Goal: Transaction & Acquisition: Purchase product/service

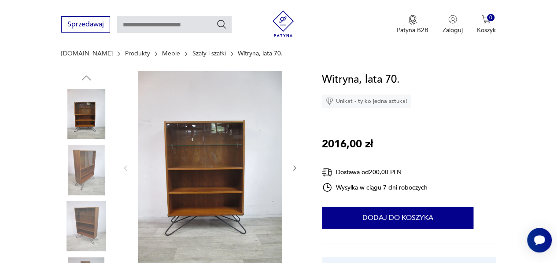
scroll to position [88, 0]
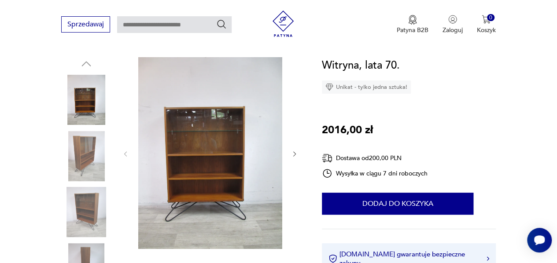
click at [293, 155] on icon "button" at bounding box center [294, 154] width 7 height 7
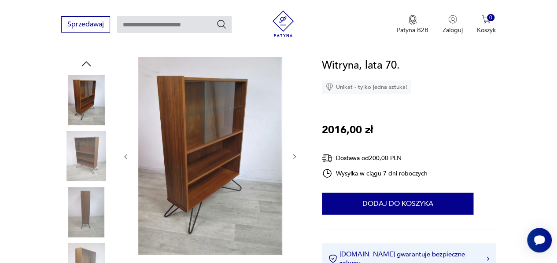
click at [293, 155] on icon "button" at bounding box center [294, 157] width 3 height 5
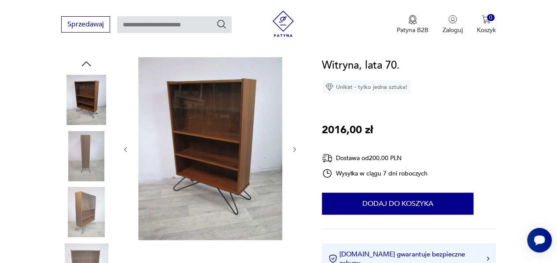
click at [293, 155] on div at bounding box center [210, 149] width 176 height 185
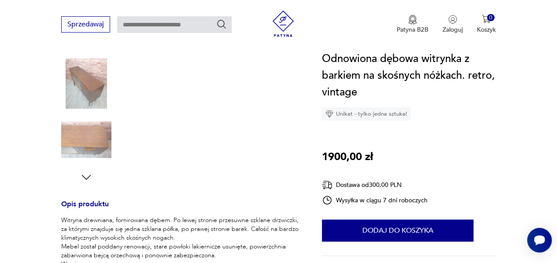
scroll to position [264, 0]
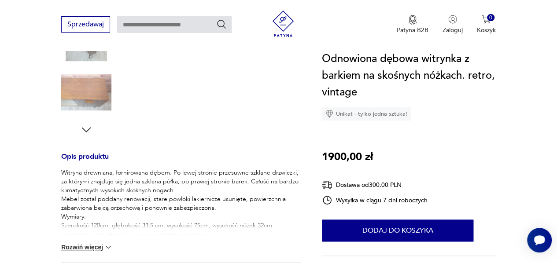
click at [105, 248] on img at bounding box center [108, 247] width 9 height 9
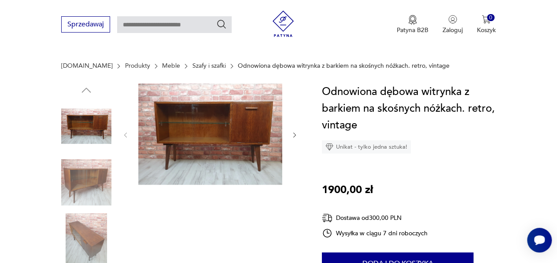
scroll to position [0, 0]
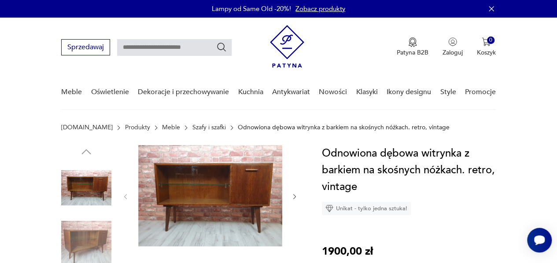
click at [170, 192] on img at bounding box center [210, 195] width 144 height 101
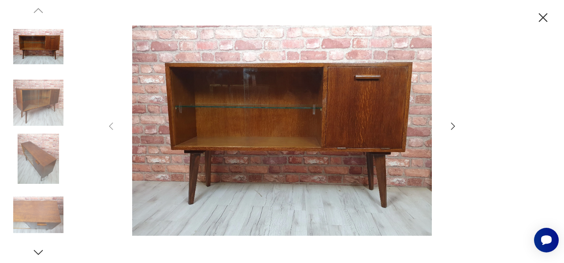
click at [452, 125] on icon "button" at bounding box center [453, 126] width 11 height 11
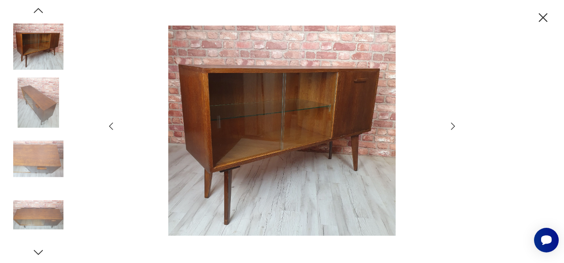
click at [452, 125] on icon "button" at bounding box center [453, 126] width 11 height 11
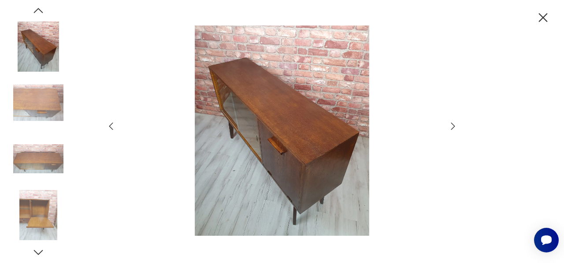
click at [452, 125] on icon "button" at bounding box center [453, 126] width 11 height 11
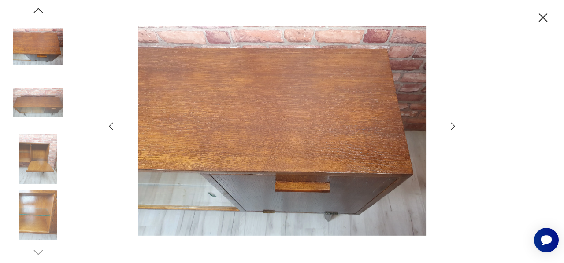
click at [452, 125] on icon "button" at bounding box center [453, 126] width 11 height 11
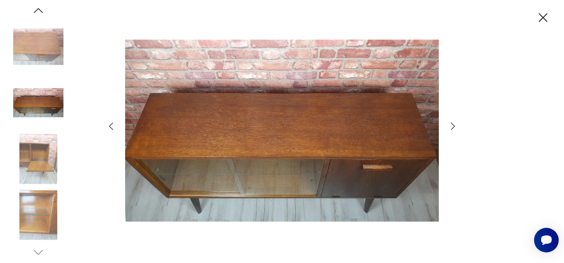
click at [452, 125] on icon "button" at bounding box center [453, 126] width 11 height 11
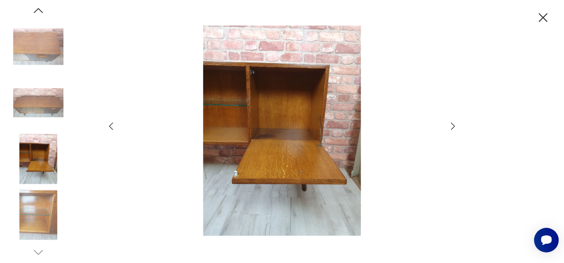
click at [452, 125] on icon "button" at bounding box center [453, 126] width 11 height 11
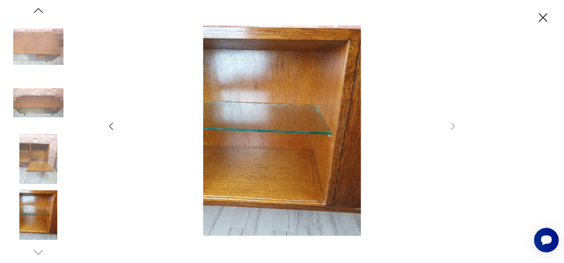
click at [541, 20] on icon "button" at bounding box center [542, 17] width 15 height 15
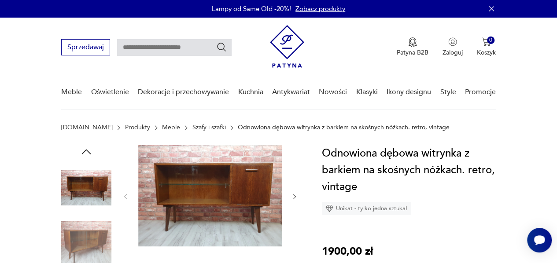
click at [192, 129] on link "Szafy i szafki" at bounding box center [208, 127] width 33 height 7
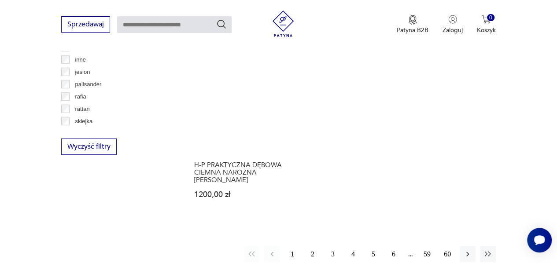
scroll to position [1202, 0]
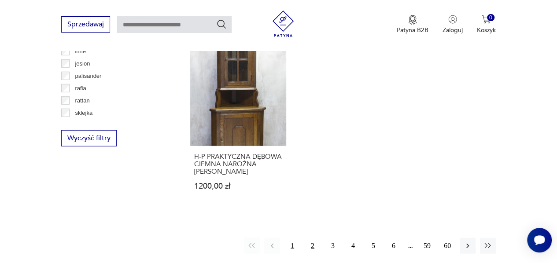
click at [311, 248] on button "2" at bounding box center [313, 246] width 16 height 16
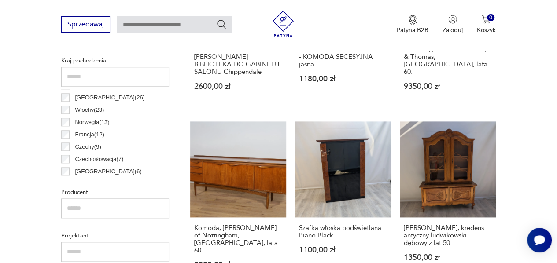
scroll to position [49, 0]
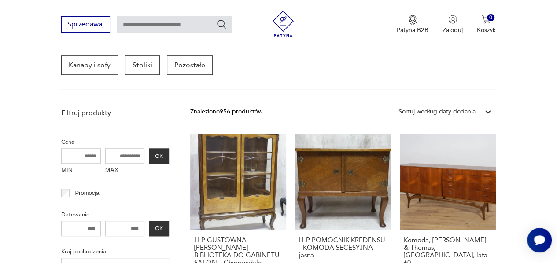
scroll to position [233, 0]
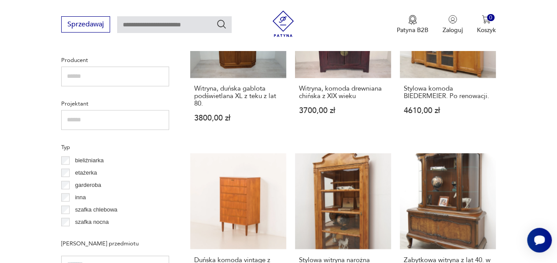
scroll to position [630, 0]
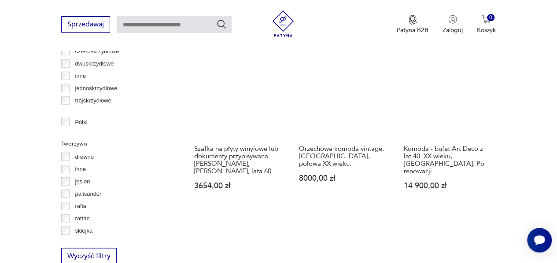
scroll to position [1070, 0]
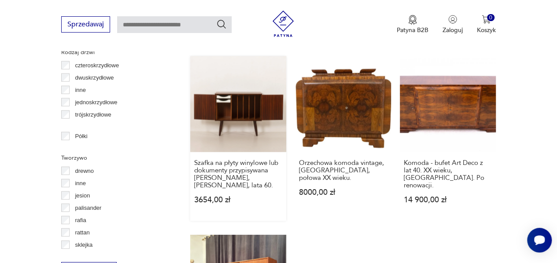
click at [217, 96] on link "Szafka na płyty winylowe lub dokumenty przypisywana Kai Kristiansenowi, Dania, …" at bounding box center [238, 138] width 96 height 165
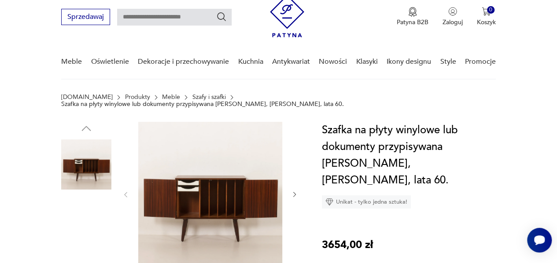
scroll to position [44, 0]
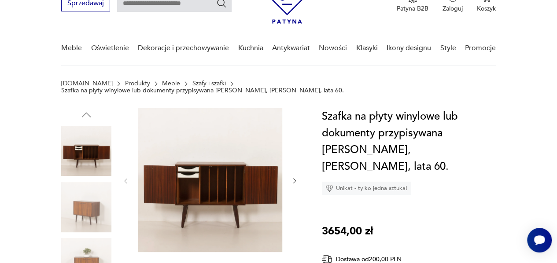
click at [92, 199] on img at bounding box center [86, 207] width 50 height 50
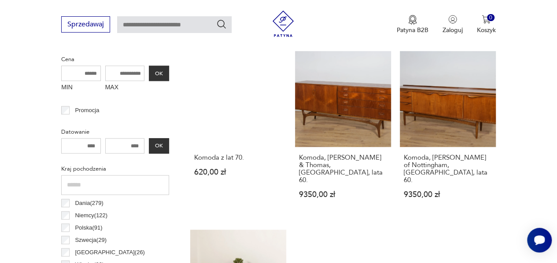
scroll to position [440, 0]
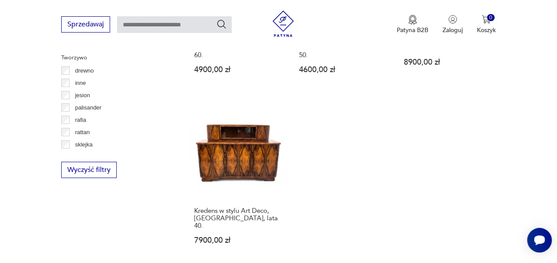
scroll to position [1202, 0]
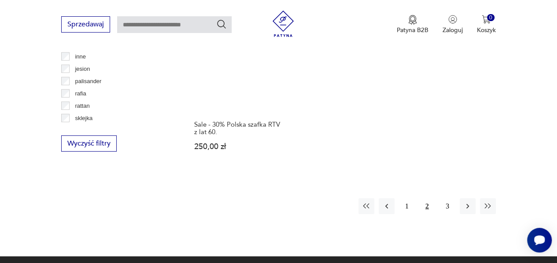
scroll to position [1202, 0]
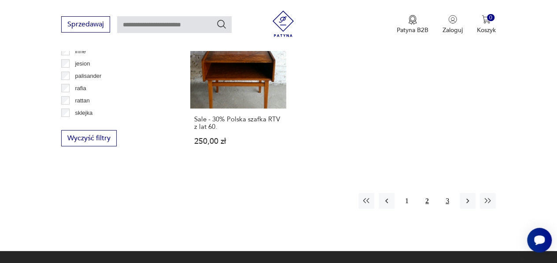
click at [443, 202] on button "3" at bounding box center [448, 201] width 16 height 16
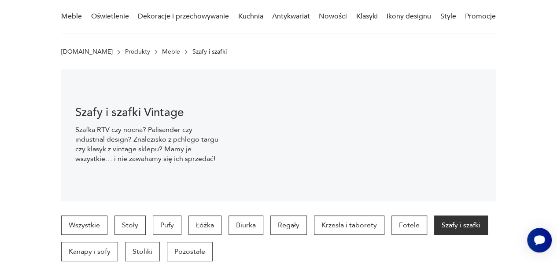
scroll to position [13, 0]
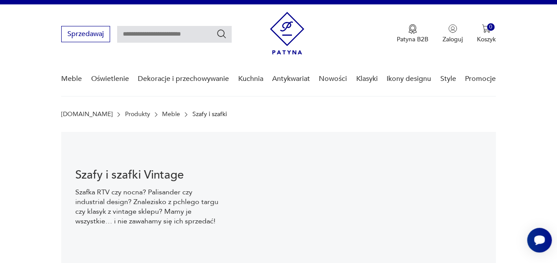
click at [162, 114] on link "Meble" at bounding box center [171, 114] width 18 height 7
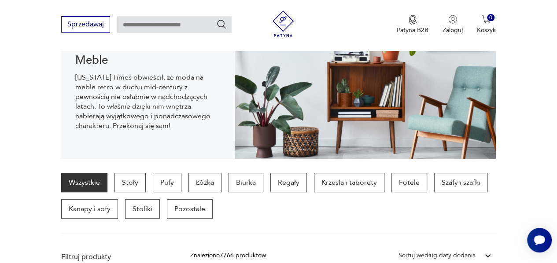
scroll to position [132, 0]
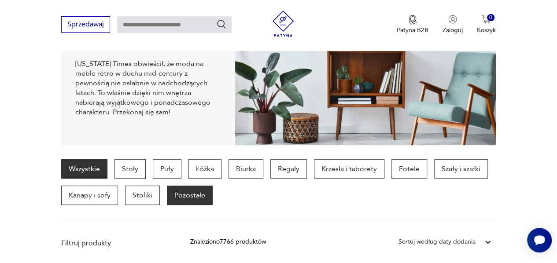
click at [189, 193] on p "Pozostałe" at bounding box center [190, 195] width 46 height 19
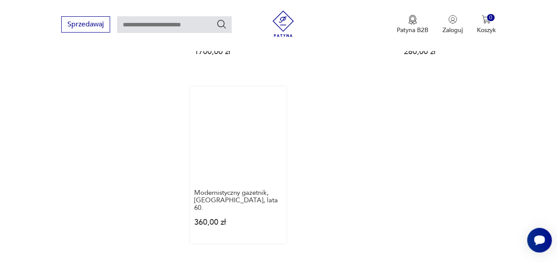
scroll to position [1202, 0]
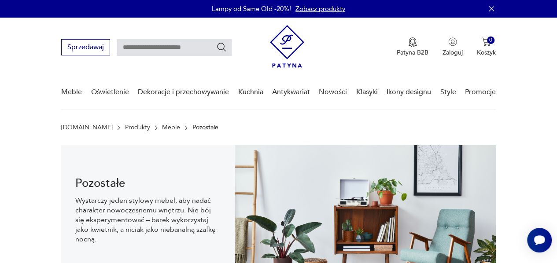
click at [167, 47] on input "text" at bounding box center [174, 47] width 115 height 17
type input "**********"
click at [222, 49] on icon "Szukaj" at bounding box center [221, 47] width 11 height 11
type input "**********"
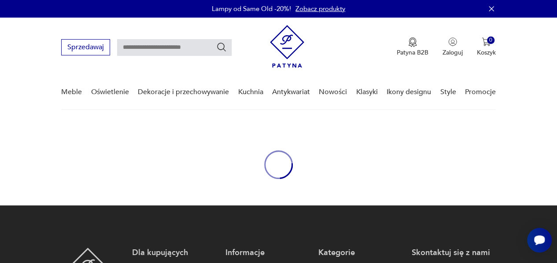
type input "**********"
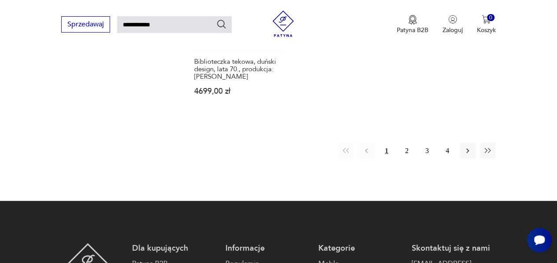
scroll to position [1127, 0]
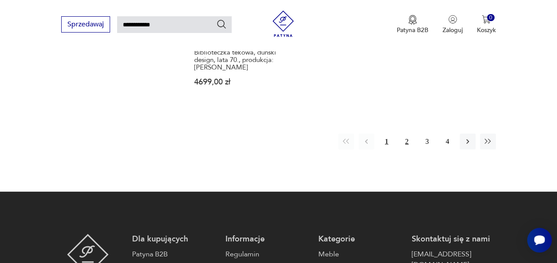
click at [407, 134] on button "2" at bounding box center [407, 142] width 16 height 16
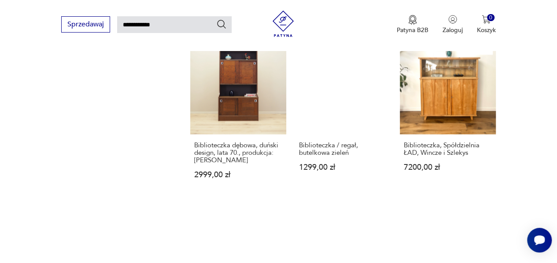
scroll to position [692, 0]
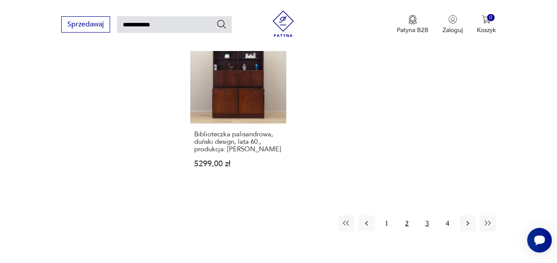
click at [426, 216] on button "3" at bounding box center [427, 224] width 16 height 16
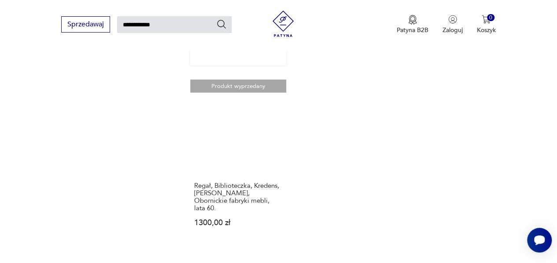
scroll to position [1089, 0]
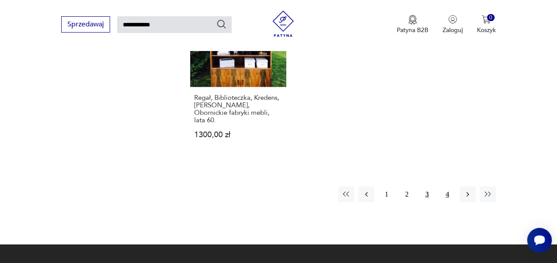
click at [449, 187] on button "4" at bounding box center [448, 195] width 16 height 16
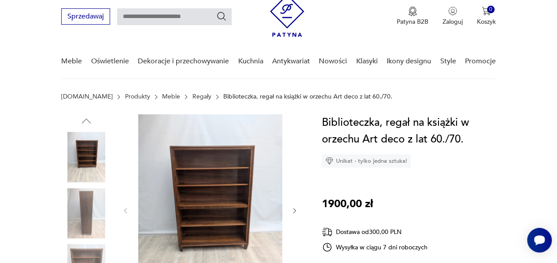
scroll to position [44, 0]
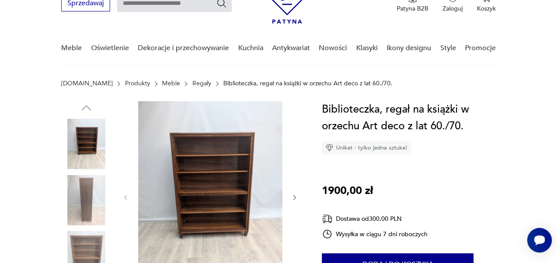
click at [298, 195] on icon "button" at bounding box center [294, 197] width 7 height 7
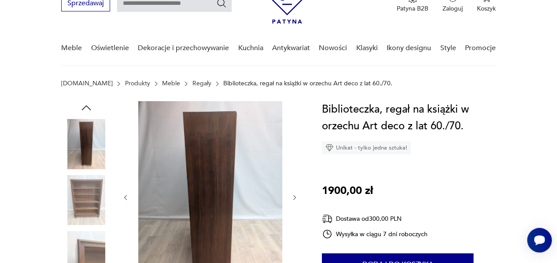
click at [297, 195] on icon "button" at bounding box center [294, 197] width 7 height 7
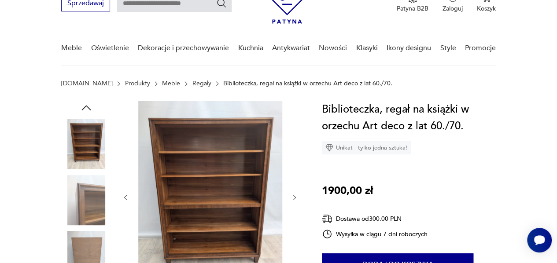
click at [297, 195] on icon "button" at bounding box center [294, 197] width 7 height 7
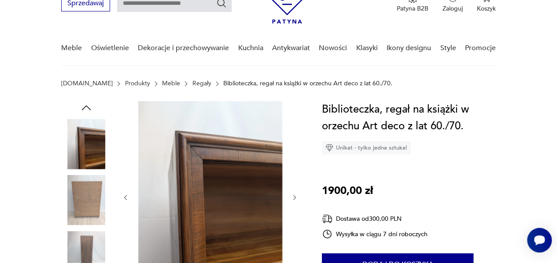
click at [297, 196] on icon "button" at bounding box center [294, 197] width 7 height 7
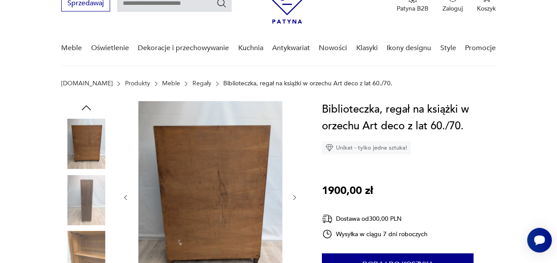
click at [297, 196] on icon "button" at bounding box center [294, 197] width 7 height 7
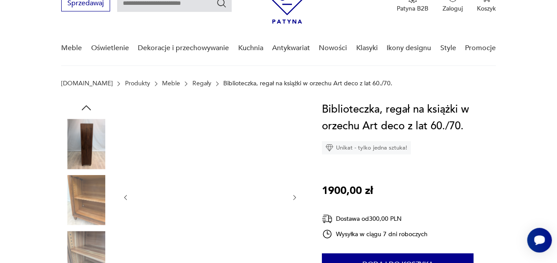
click at [297, 196] on icon "button" at bounding box center [294, 197] width 7 height 7
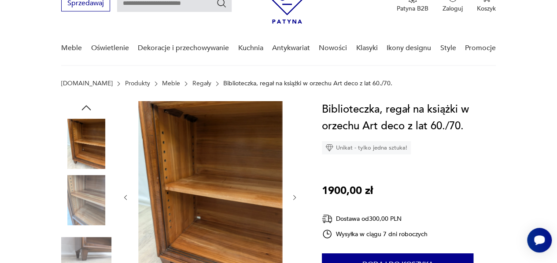
click at [292, 196] on icon "button" at bounding box center [294, 197] width 7 height 7
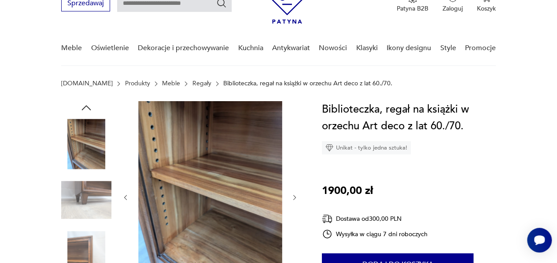
click at [292, 196] on icon "button" at bounding box center [294, 197] width 7 height 7
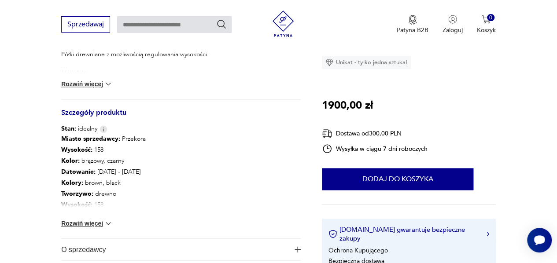
scroll to position [485, 0]
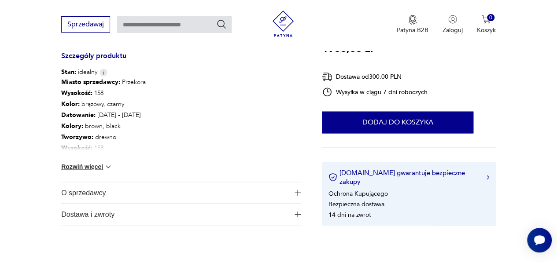
click at [88, 168] on button "Rozwiń więcej" at bounding box center [86, 167] width 51 height 9
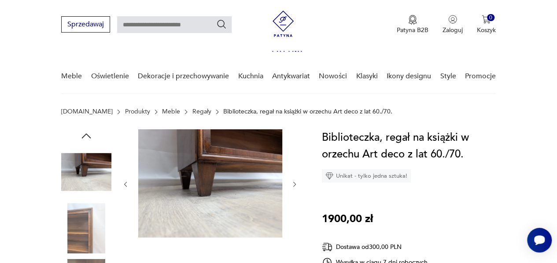
scroll to position [0, 0]
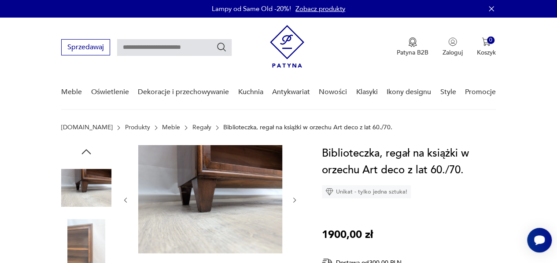
click at [203, 190] on img at bounding box center [210, 199] width 144 height 108
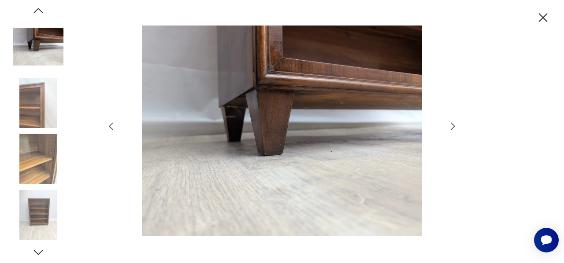
click at [451, 126] on icon "button" at bounding box center [453, 126] width 11 height 11
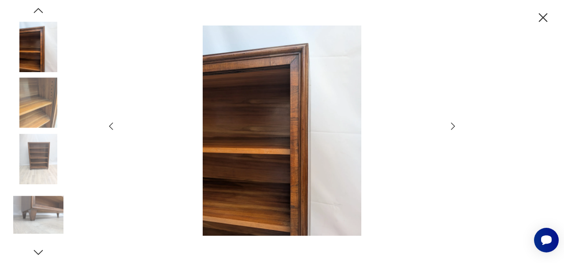
click at [451, 126] on icon "button" at bounding box center [453, 126] width 11 height 11
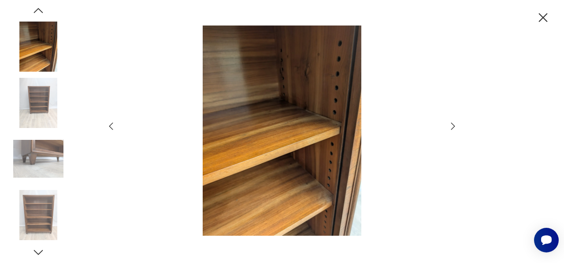
click at [450, 126] on icon "button" at bounding box center [453, 126] width 11 height 11
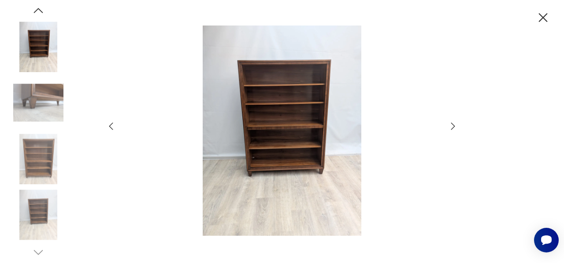
click at [450, 126] on icon "button" at bounding box center [453, 126] width 11 height 11
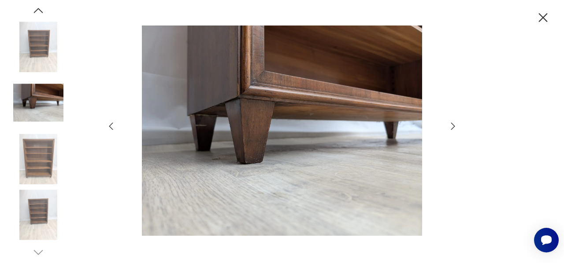
click at [450, 126] on icon "button" at bounding box center [453, 126] width 11 height 11
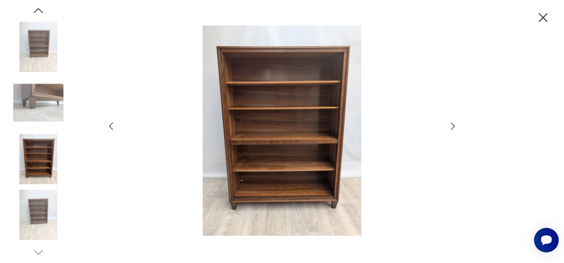
click at [450, 126] on icon "button" at bounding box center [453, 126] width 11 height 11
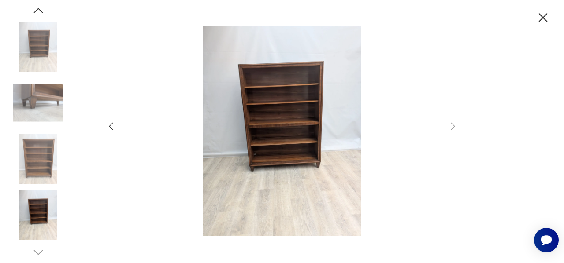
click at [114, 128] on icon "button" at bounding box center [111, 126] width 11 height 11
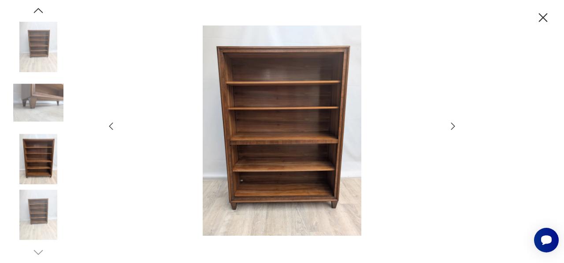
click at [114, 128] on icon "button" at bounding box center [111, 126] width 11 height 11
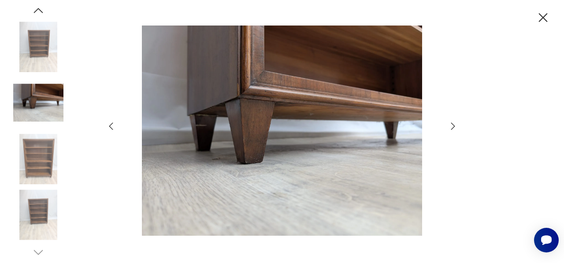
click at [114, 128] on icon "button" at bounding box center [111, 126] width 11 height 11
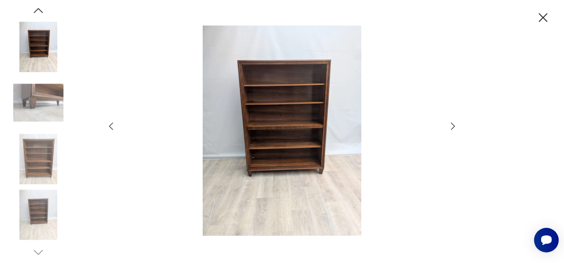
click at [114, 128] on icon "button" at bounding box center [111, 126] width 11 height 11
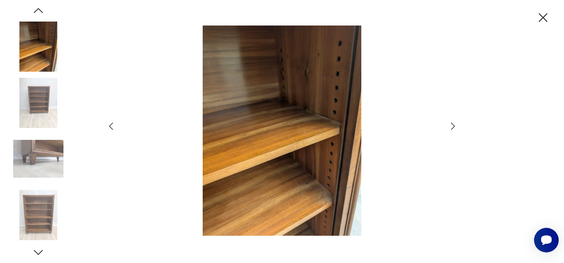
click at [114, 128] on icon "button" at bounding box center [111, 126] width 11 height 11
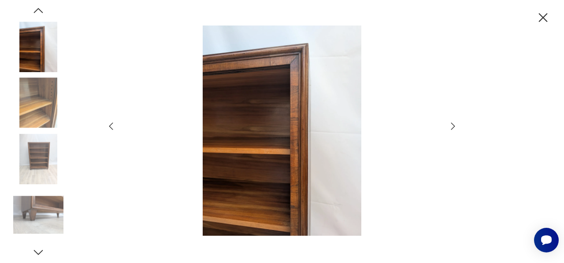
click at [114, 128] on icon "button" at bounding box center [111, 126] width 11 height 11
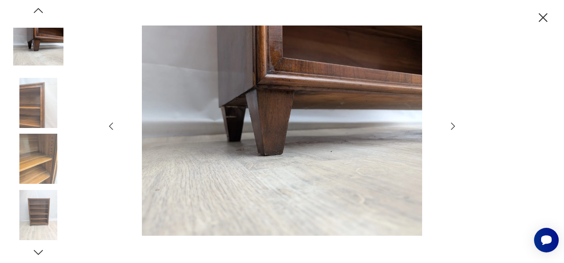
click at [114, 128] on icon "button" at bounding box center [111, 126] width 11 height 11
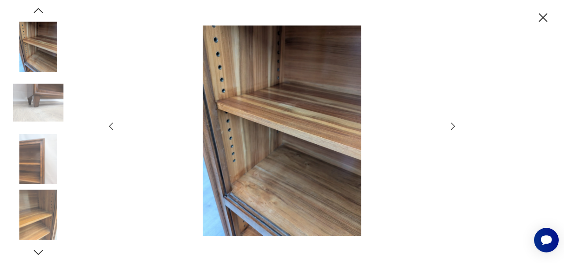
click at [452, 126] on icon "button" at bounding box center [453, 126] width 11 height 11
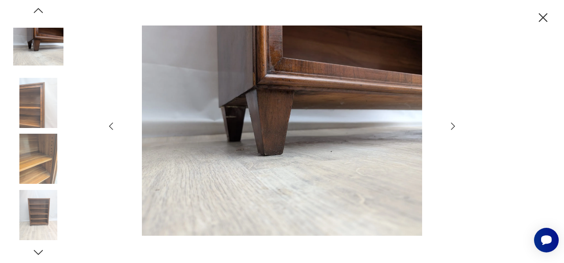
click at [452, 126] on icon "button" at bounding box center [453, 126] width 11 height 11
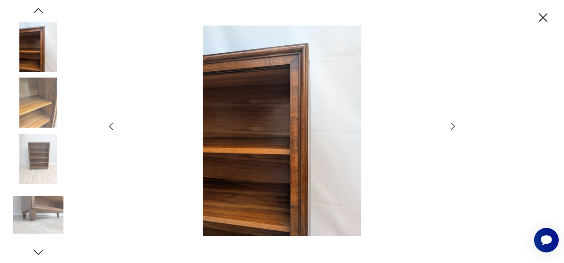
click at [452, 126] on icon "button" at bounding box center [453, 126] width 11 height 11
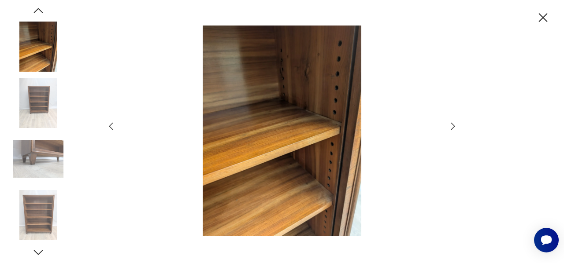
click at [152, 104] on img at bounding box center [282, 131] width 314 height 211
click at [544, 15] on icon "button" at bounding box center [542, 17] width 15 height 15
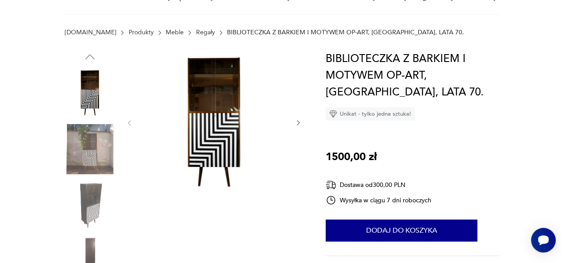
scroll to position [44, 0]
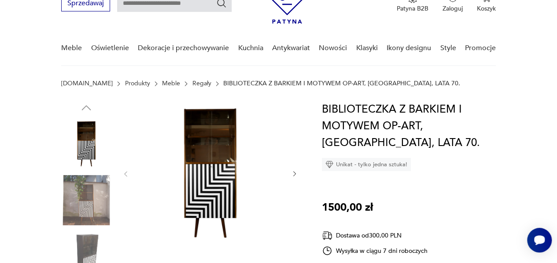
click at [293, 174] on icon "button" at bounding box center [294, 173] width 7 height 7
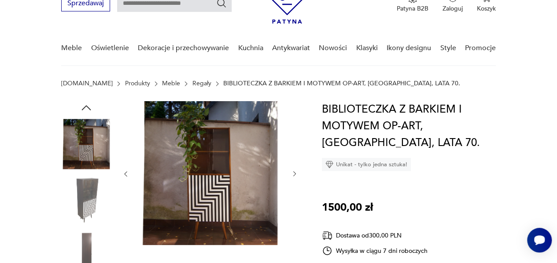
click at [293, 174] on icon "button" at bounding box center [294, 173] width 7 height 7
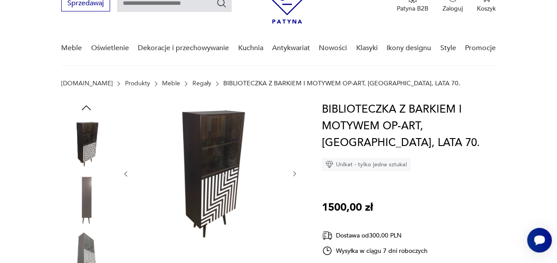
click at [293, 174] on icon "button" at bounding box center [294, 173] width 7 height 7
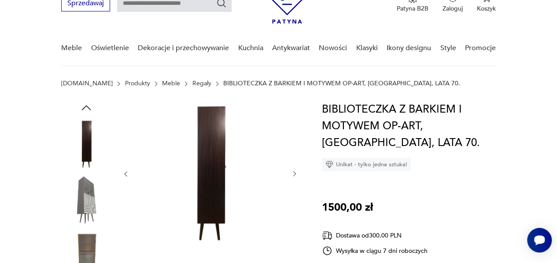
click at [293, 175] on icon "button" at bounding box center [294, 173] width 7 height 7
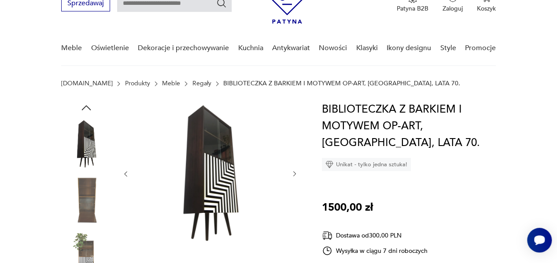
click at [293, 175] on icon "button" at bounding box center [294, 173] width 7 height 7
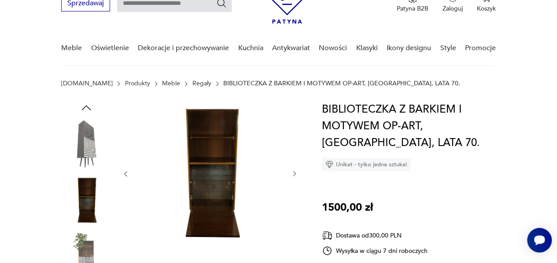
click at [220, 193] on img at bounding box center [210, 173] width 144 height 144
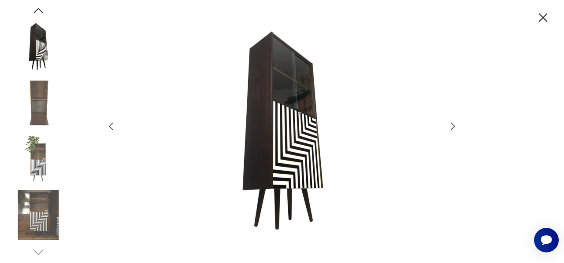
click at [455, 128] on icon "button" at bounding box center [453, 126] width 11 height 11
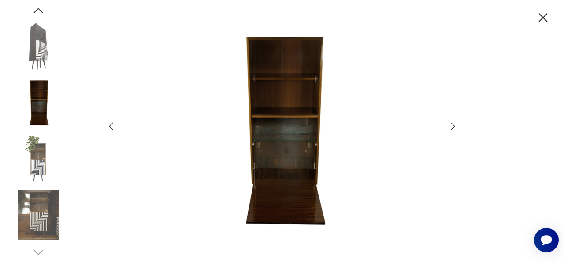
click at [455, 128] on icon "button" at bounding box center [453, 126] width 11 height 11
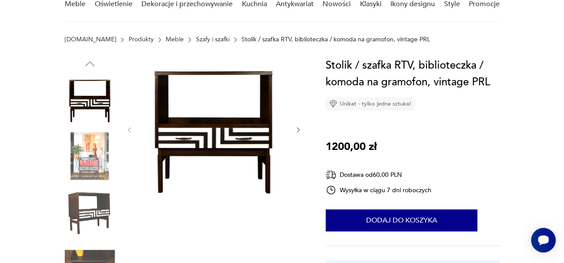
scroll to position [44, 0]
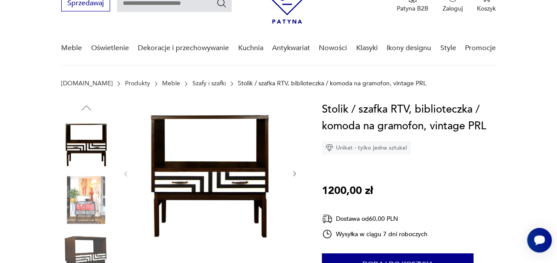
click at [198, 141] on img at bounding box center [210, 173] width 144 height 144
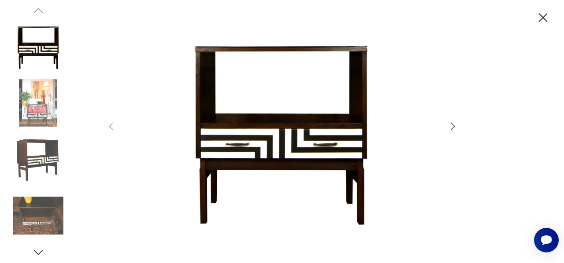
click at [453, 126] on icon "button" at bounding box center [453, 126] width 11 height 11
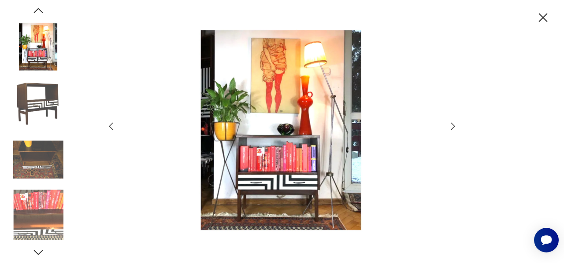
click at [453, 126] on icon "button" at bounding box center [453, 126] width 11 height 11
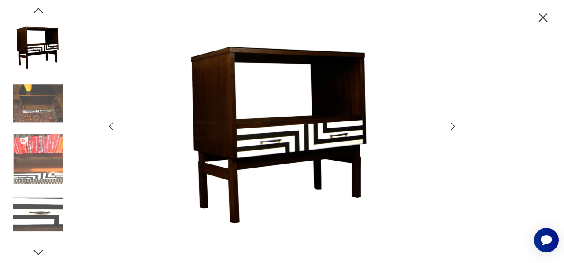
click at [451, 126] on icon "button" at bounding box center [453, 126] width 11 height 11
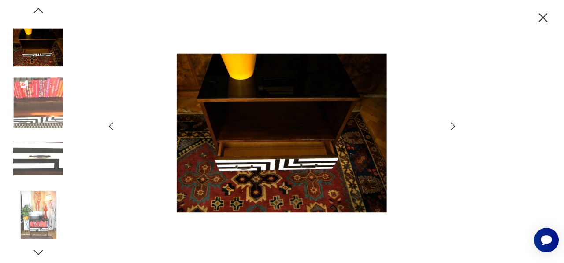
click at [449, 127] on icon "button" at bounding box center [453, 126] width 11 height 11
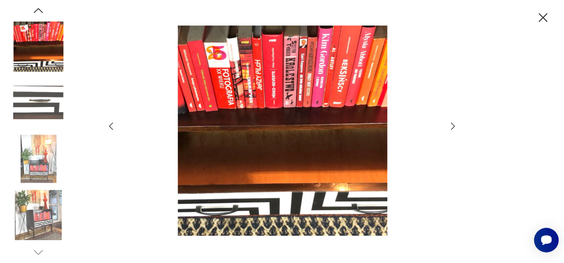
click at [448, 128] on icon "button" at bounding box center [453, 126] width 11 height 11
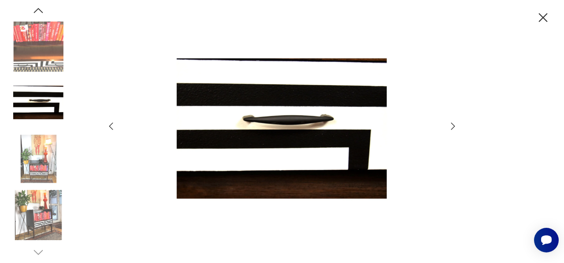
click at [448, 128] on icon "button" at bounding box center [453, 126] width 11 height 11
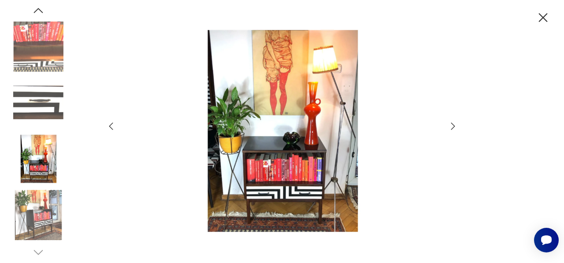
click at [266, 160] on img at bounding box center [282, 131] width 314 height 211
click at [48, 52] on img at bounding box center [38, 47] width 50 height 50
